Goal: Transaction & Acquisition: Purchase product/service

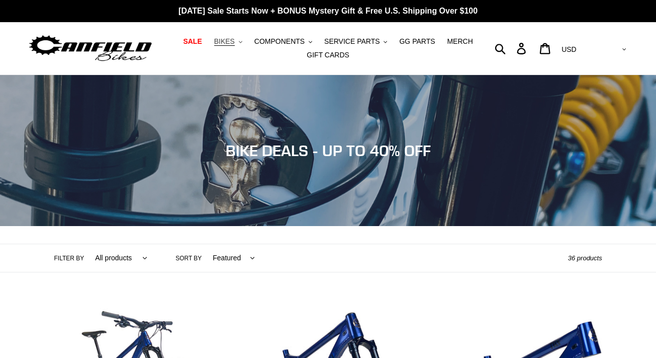
click at [242, 43] on icon ".cls-1{fill:#231f20}" at bounding box center [241, 42] width 4 height 4
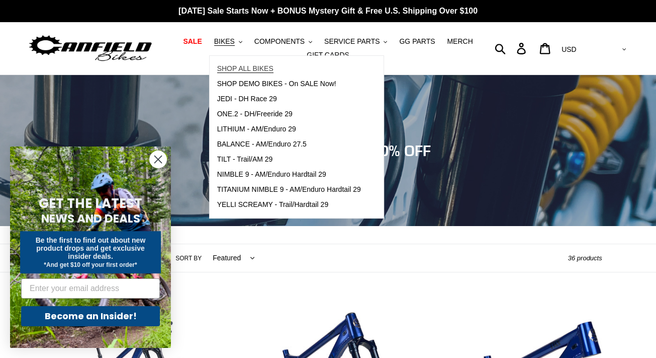
click at [248, 68] on span "SHOP ALL BIKES" at bounding box center [245, 68] width 56 height 9
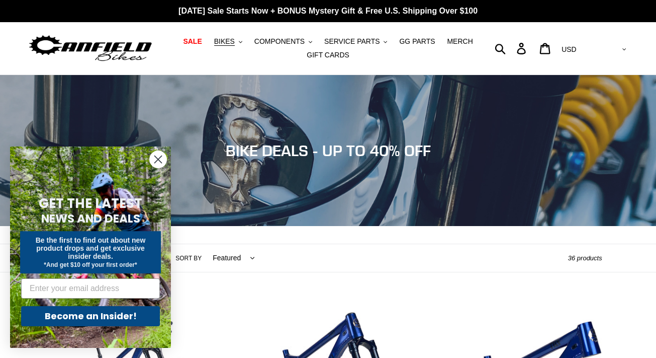
scroll to position [101, 0]
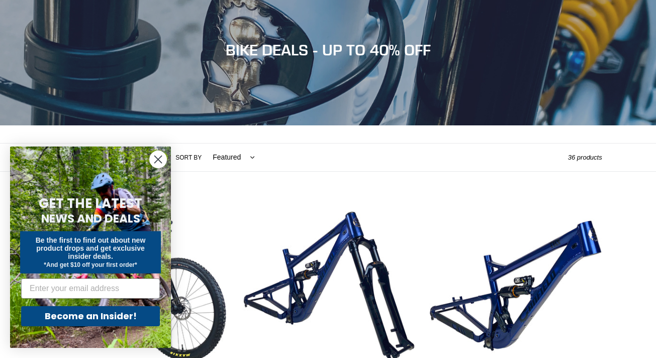
click at [158, 156] on circle "Close dialog" at bounding box center [158, 159] width 17 height 17
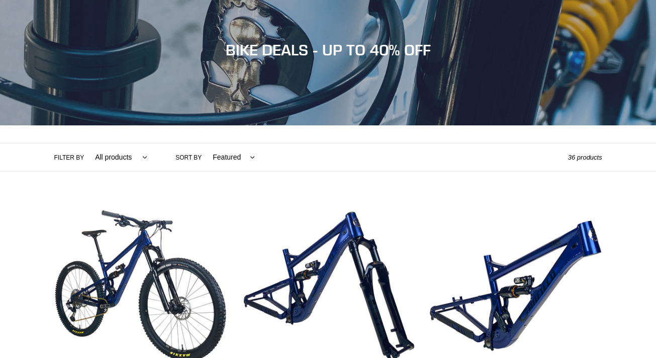
click at [136, 158] on select "All products 275 29er balance BFCM23 BFCM24 CBF DEMO BIKE Downhill Enduro Full …" at bounding box center [118, 157] width 65 height 28
select select "/collections/bikes/full-suspension"
click at [86, 143] on select "All products 275 29er balance BFCM23 BFCM24 CBF DEMO BIKE Downhill Enduro Full …" at bounding box center [118, 157] width 65 height 28
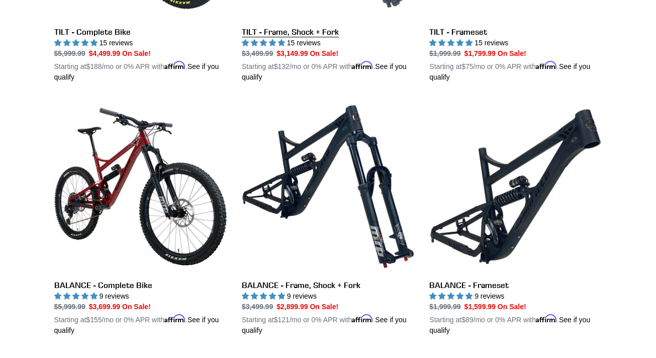
scroll to position [402, 0]
